Goal: Information Seeking & Learning: Learn about a topic

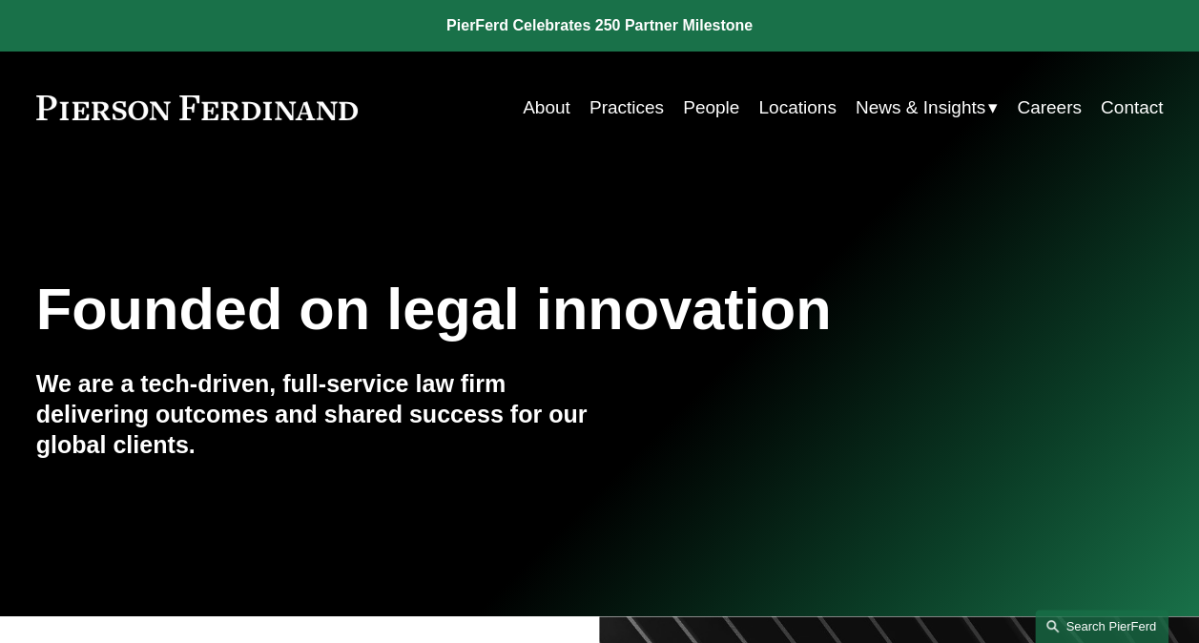
click at [1089, 622] on link "Search this site" at bounding box center [1102, 626] width 134 height 33
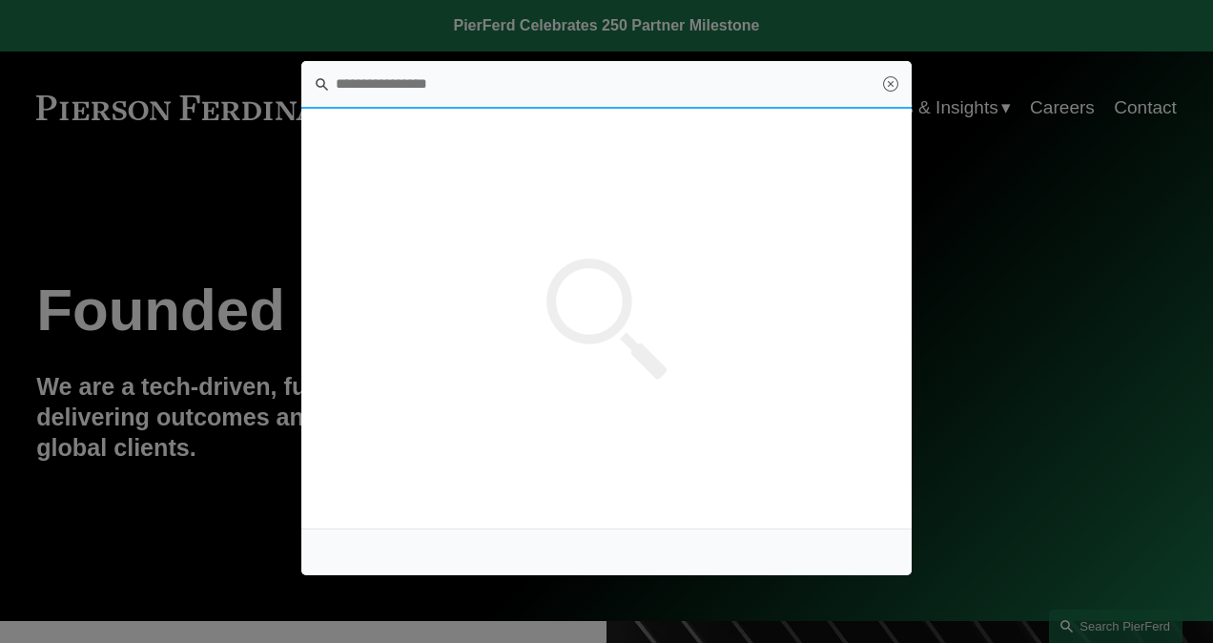
click at [469, 84] on input "Search this site" at bounding box center [606, 85] width 611 height 48
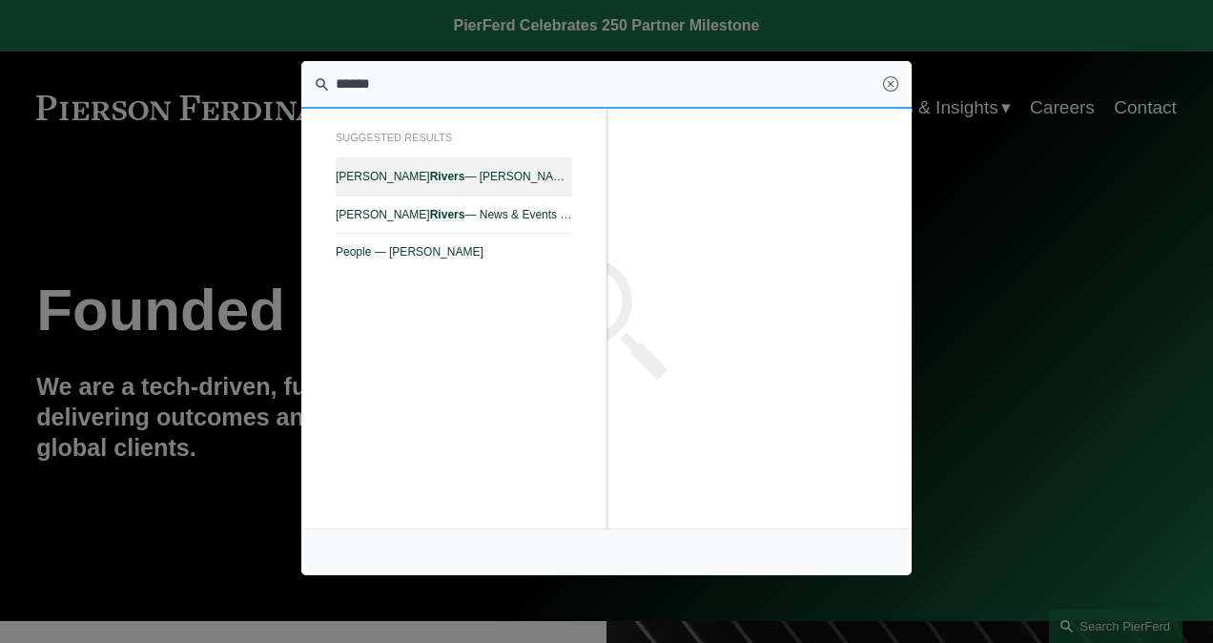
click at [458, 178] on span "Rachel N. Rivers — Pierson Ferdinand LLP" at bounding box center [454, 176] width 237 height 13
type input "******"
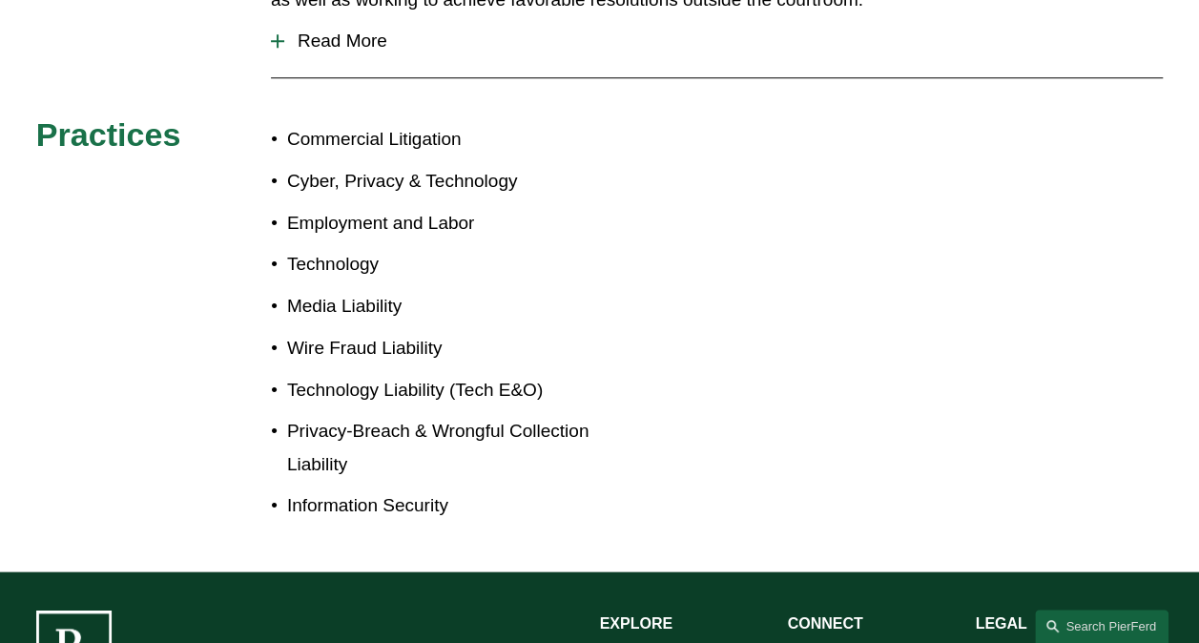
scroll to position [572, 0]
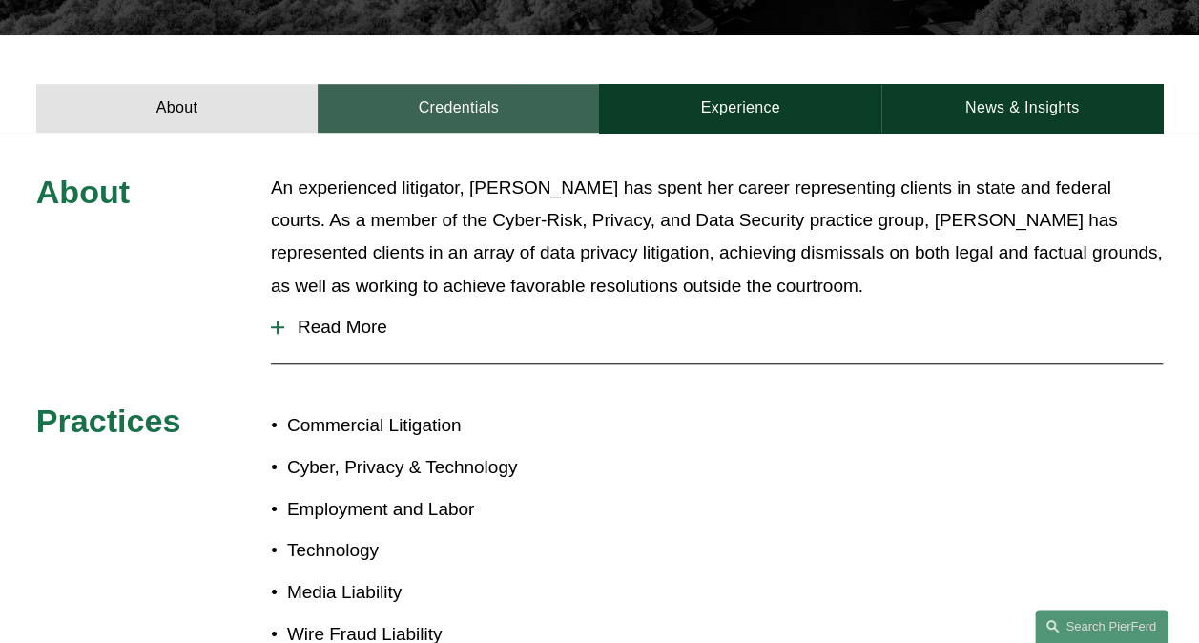
click at [430, 84] on link "Credentials" at bounding box center [458, 108] width 281 height 49
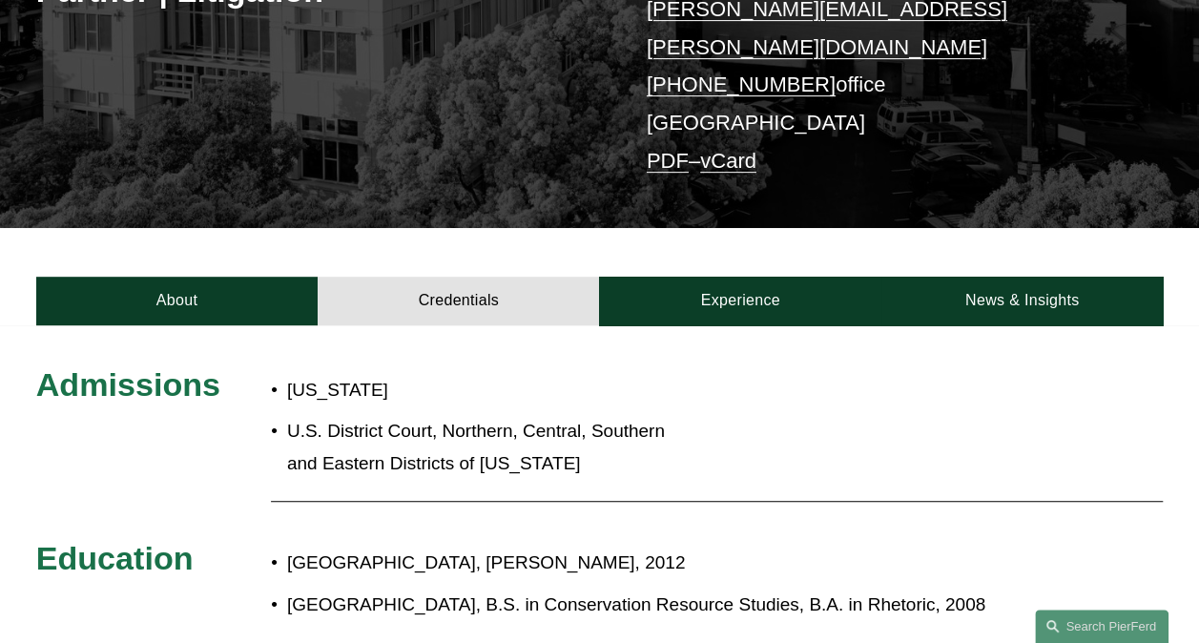
scroll to position [382, 0]
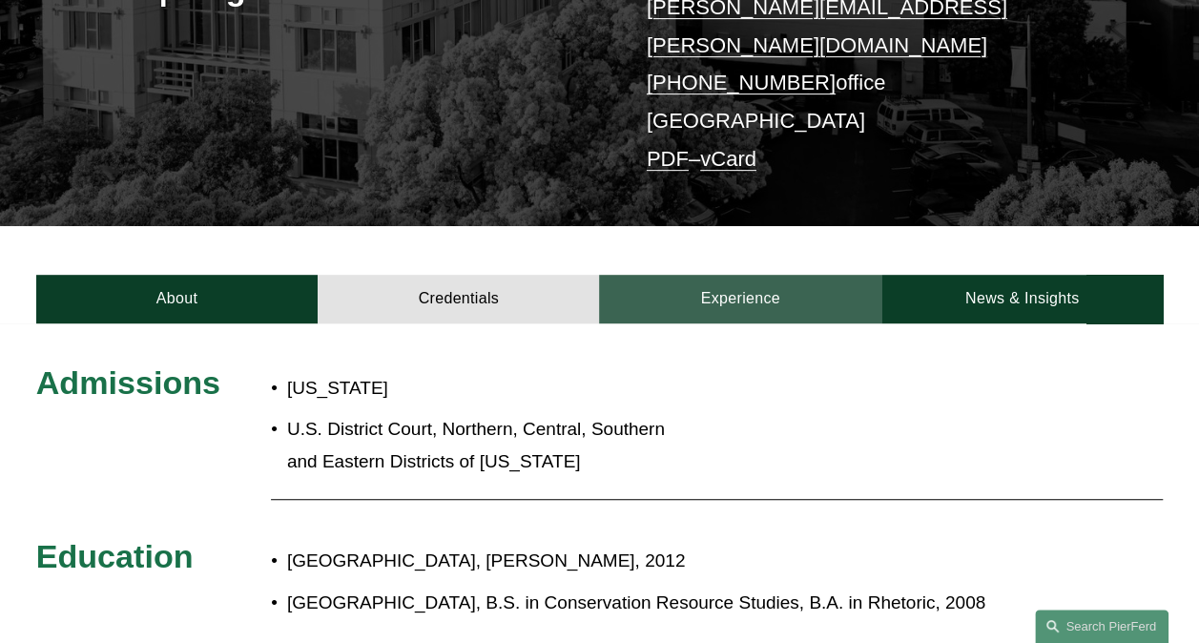
click at [746, 275] on link "Experience" at bounding box center [739, 299] width 281 height 49
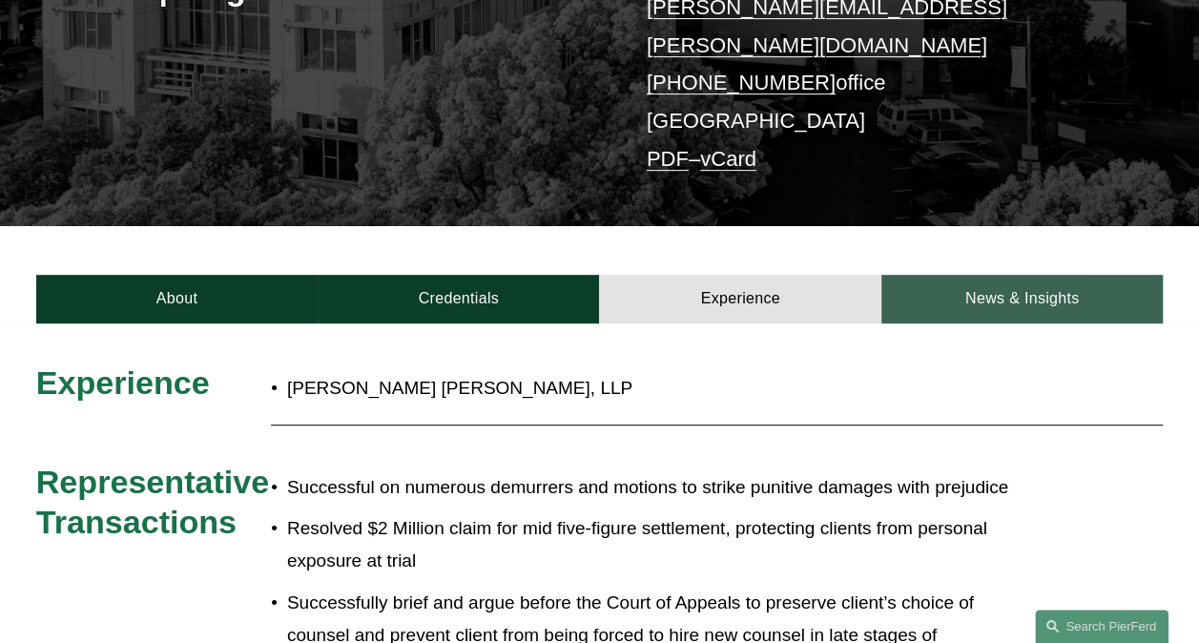
click at [977, 275] on link "News & Insights" at bounding box center [1021, 299] width 281 height 49
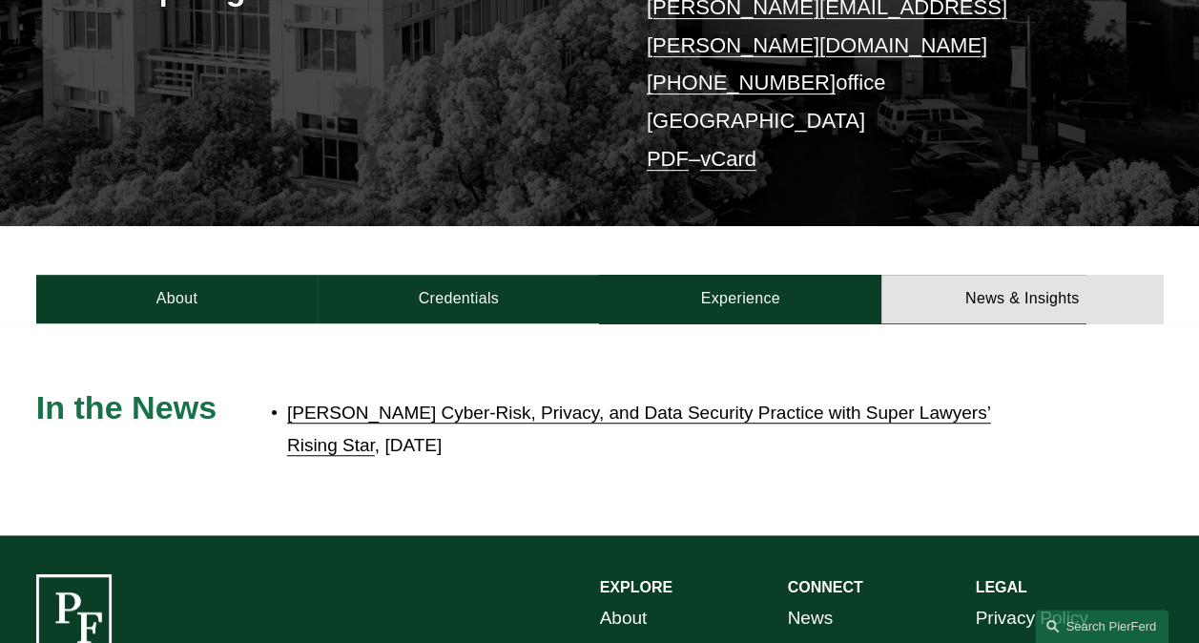
click at [493, 403] on link "[PERSON_NAME] Cyber-Risk, Privacy, and Data Security Practice with Super Lawyer…" at bounding box center [639, 429] width 704 height 52
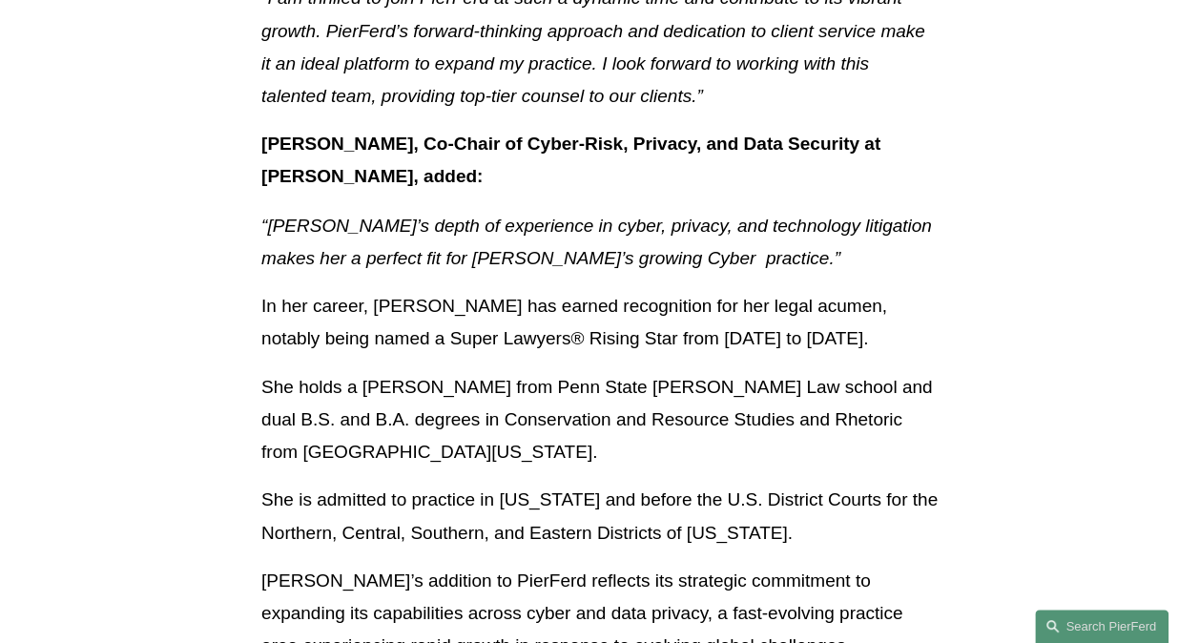
scroll to position [1526, 0]
